Goal: Find contact information: Find contact information

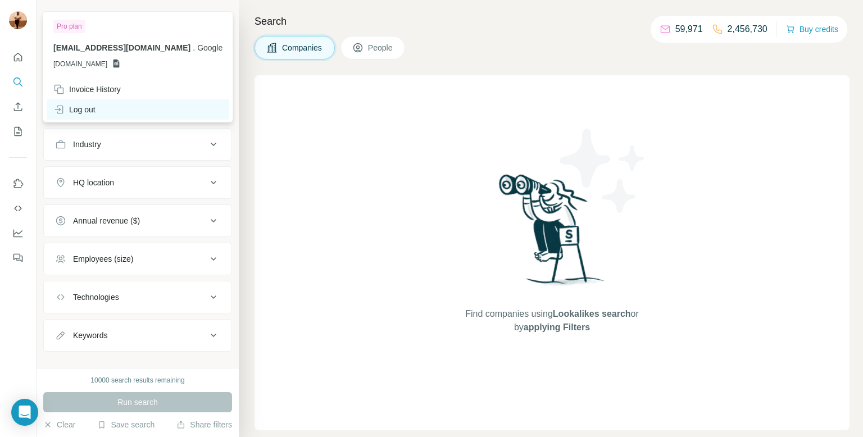
click at [84, 111] on div "Log out" at bounding box center [74, 109] width 42 height 11
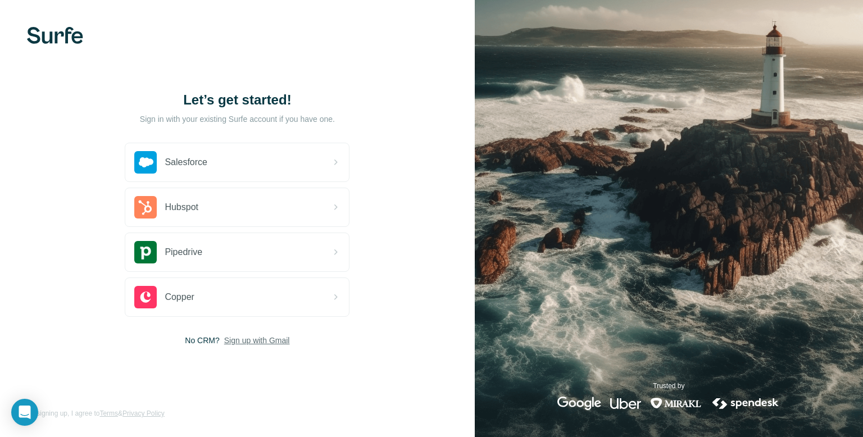
click at [255, 342] on span "Sign up with Gmail" at bounding box center [257, 340] width 66 height 11
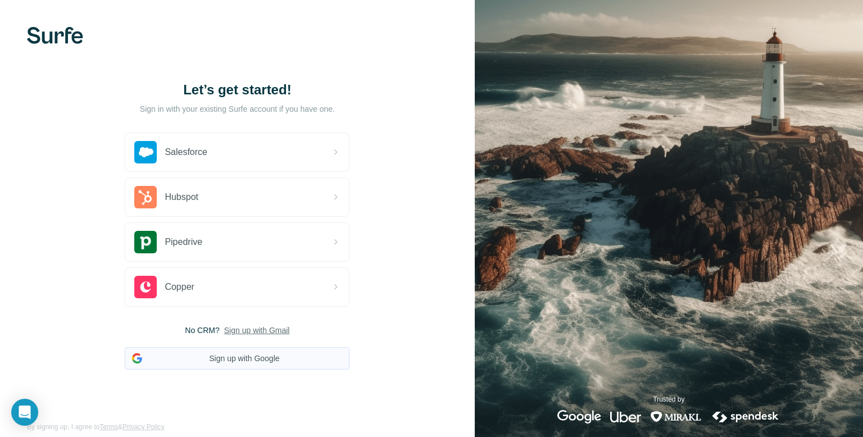
click at [239, 351] on button "Sign up with Google" at bounding box center [237, 358] width 225 height 22
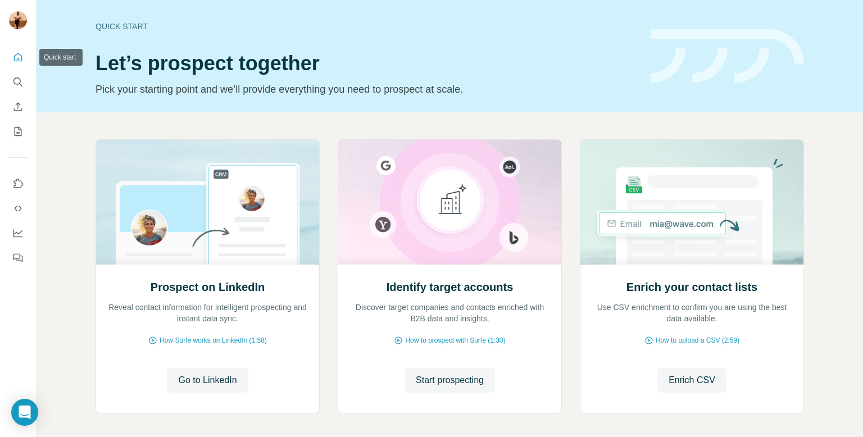
click at [17, 60] on icon "Quick start" at bounding box center [18, 57] width 8 height 8
click at [24, 78] on button "Search" at bounding box center [18, 82] width 18 height 20
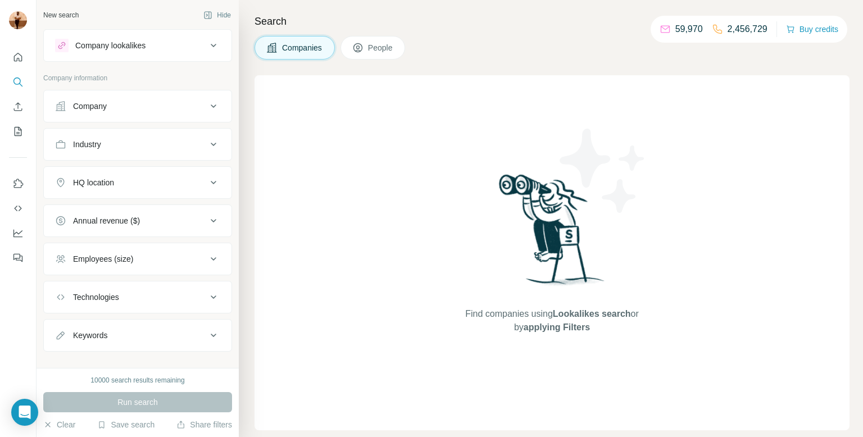
click at [178, 39] on div "Company lookalikes" at bounding box center [131, 45] width 152 height 13
click at [158, 114] on button "Company" at bounding box center [138, 106] width 188 height 27
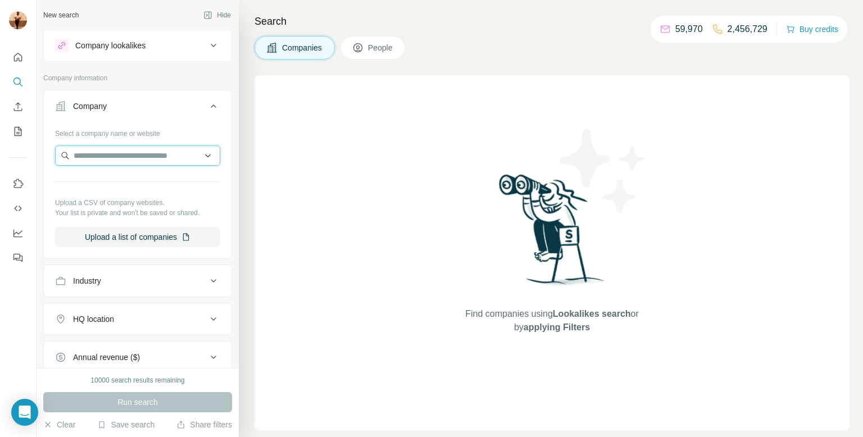
click at [131, 151] on input "text" at bounding box center [137, 156] width 165 height 20
paste input "**********"
type input "**********"
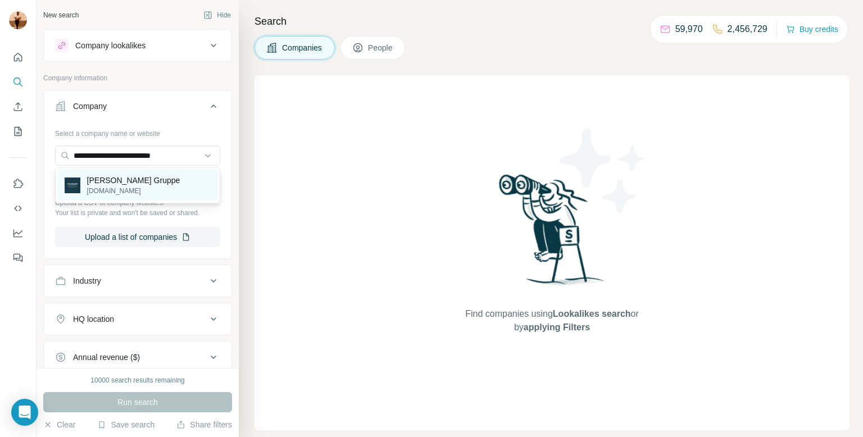
click at [115, 196] on div "[PERSON_NAME] Gruppe [DOMAIN_NAME]" at bounding box center [138, 185] width 160 height 30
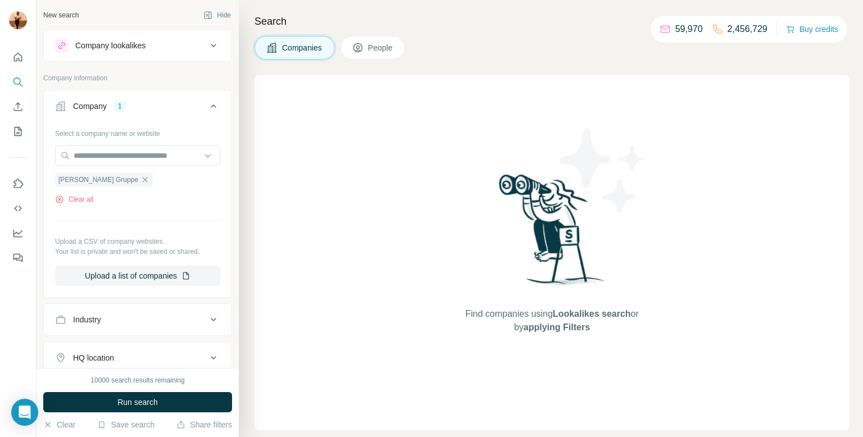
click at [391, 46] on span "People" at bounding box center [381, 47] width 26 height 11
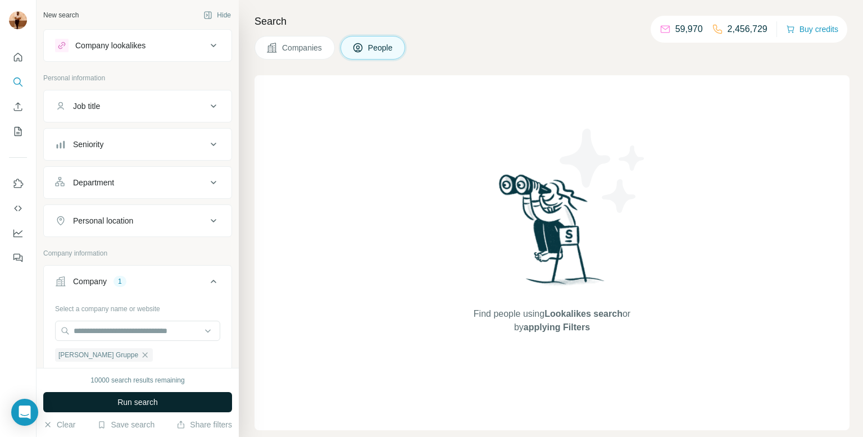
click at [111, 403] on button "Run search" at bounding box center [137, 402] width 189 height 20
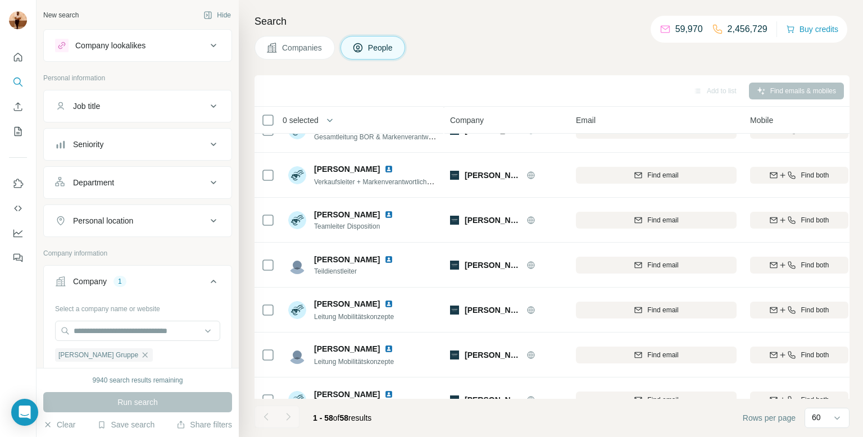
scroll to position [476, 0]
click at [370, 208] on div "[PERSON_NAME]" at bounding box center [360, 213] width 93 height 11
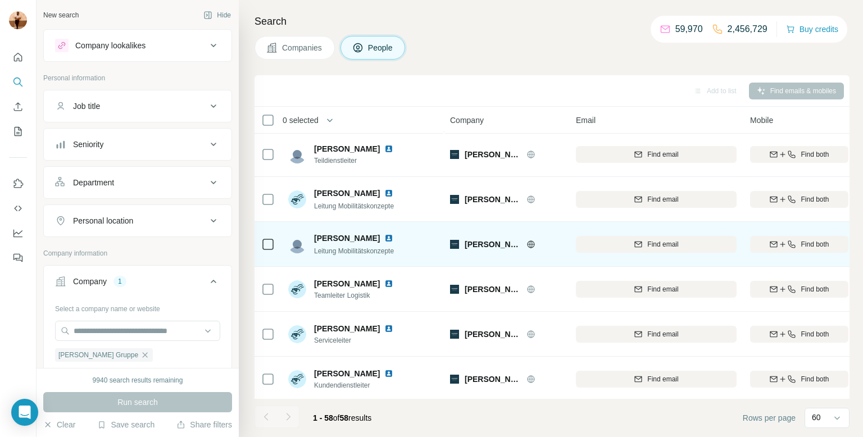
scroll to position [587, 0]
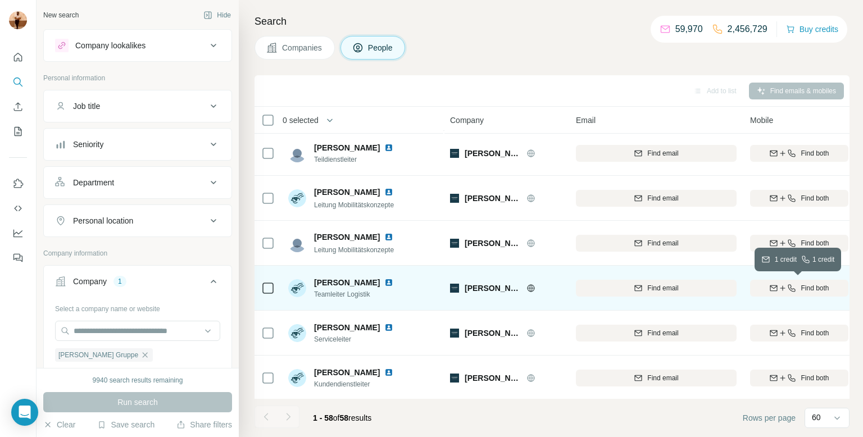
click at [778, 287] on icon "button" at bounding box center [782, 288] width 9 height 9
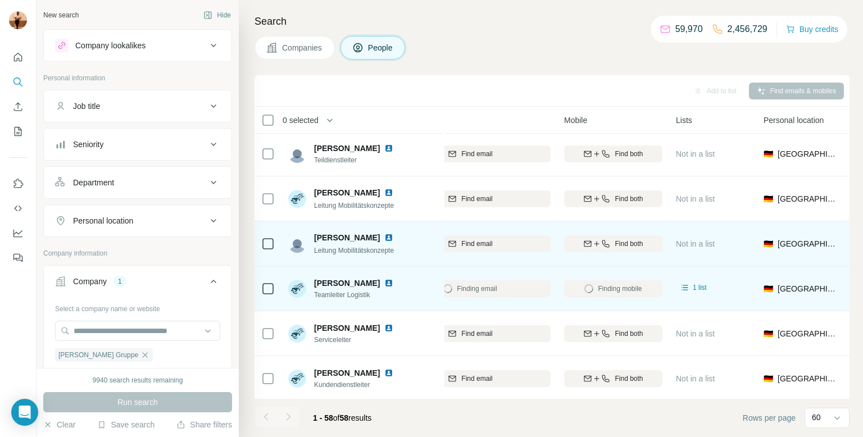
scroll to position [584, 187]
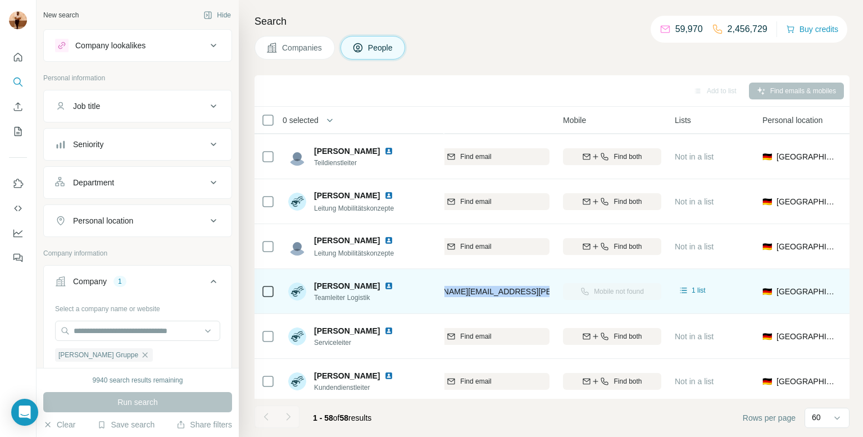
drag, startPoint x: 434, startPoint y: 292, endPoint x: 536, endPoint y: 291, distance: 102.3
click at [0, 0] on tr "[PERSON_NAME] Teamleiter Logistik [PERSON_NAME] Gruppe [PERSON_NAME][EMAIL_ADDR…" at bounding box center [0, 0] width 0 height 0
copy tr "[PERSON_NAME] Gruppe [PERSON_NAME][EMAIL_ADDRESS][PERSON_NAME][DOMAIN_NAME]"
click at [434, 297] on div "[PERSON_NAME] Teamleiter Logistik" at bounding box center [362, 291] width 149 height 31
drag, startPoint x: 538, startPoint y: 292, endPoint x: 442, endPoint y: 293, distance: 96.1
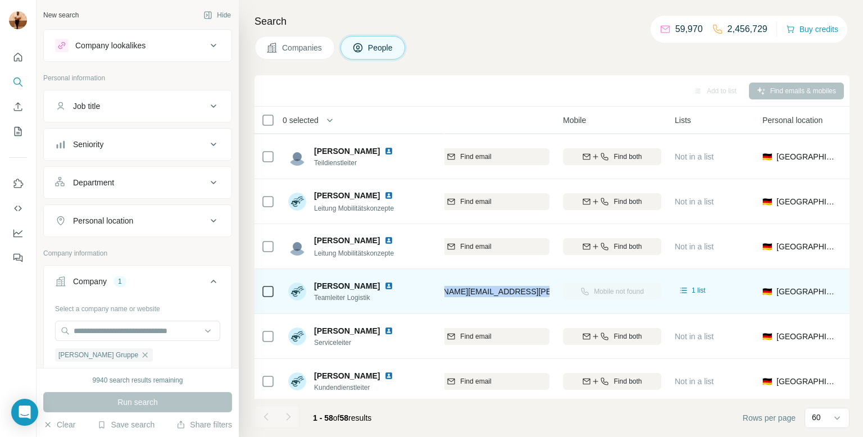
click at [0, 0] on tr "[PERSON_NAME] Teamleiter Logistik [PERSON_NAME] Gruppe [PERSON_NAME][EMAIL_ADDR…" at bounding box center [0, 0] width 0 height 0
copy tr "[PERSON_NAME] Gruppe [PERSON_NAME][EMAIL_ADDRESS][PERSON_NAME][DOMAIN_NAME]"
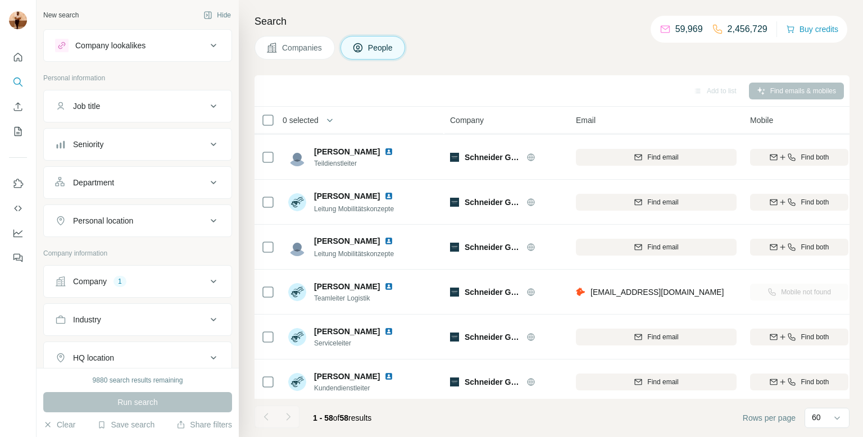
scroll to position [591, 0]
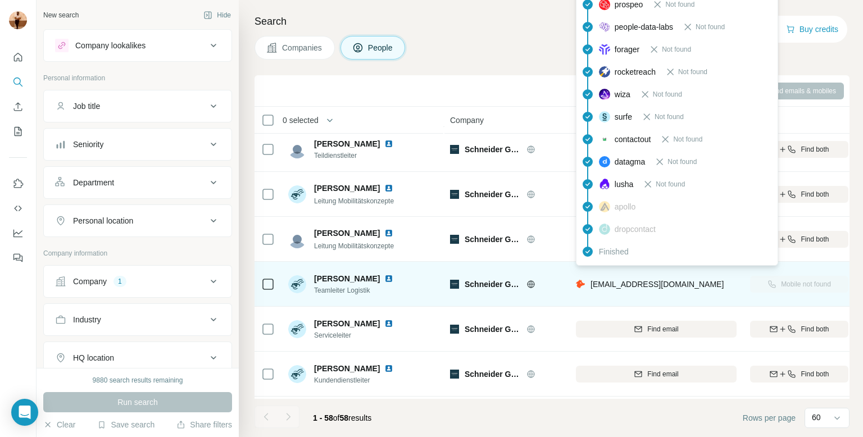
drag, startPoint x: 587, startPoint y: 283, endPoint x: 723, endPoint y: 288, distance: 136.1
click at [723, 288] on div "[PERSON_NAME][EMAIL_ADDRESS][PERSON_NAME][DOMAIN_NAME]" at bounding box center [650, 284] width 148 height 11
copy div "[PERSON_NAME][EMAIL_ADDRESS][PERSON_NAME][DOMAIN_NAME]"
